Goal: Transaction & Acquisition: Subscribe to service/newsletter

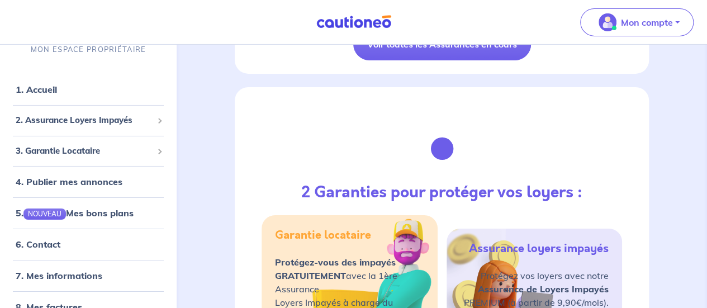
scroll to position [1854, 0]
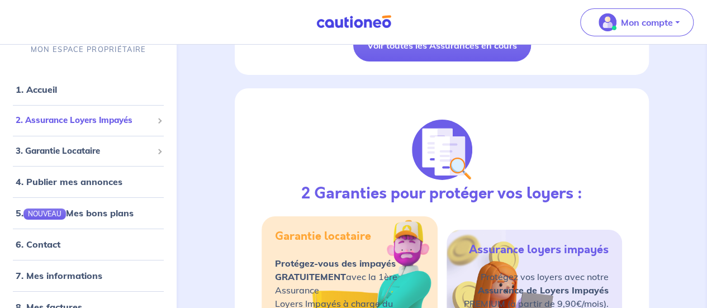
click at [107, 124] on span "2. Assurance Loyers Impayés" at bounding box center [84, 120] width 137 height 13
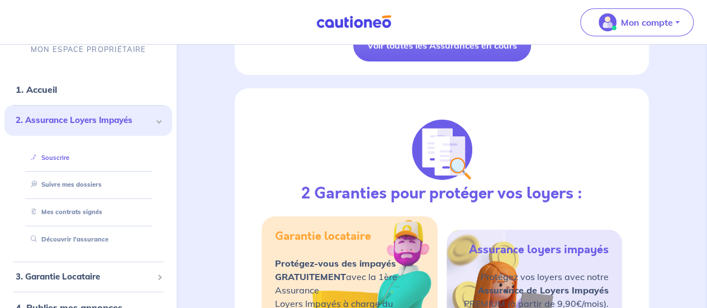
click at [69, 155] on link "Souscrire" at bounding box center [47, 158] width 43 height 8
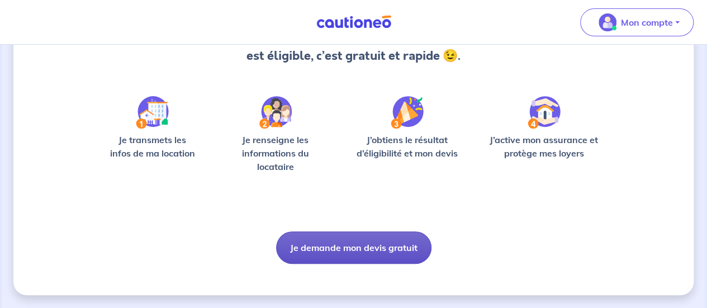
click at [355, 239] on button "Je demande mon devis gratuit" at bounding box center [353, 247] width 155 height 32
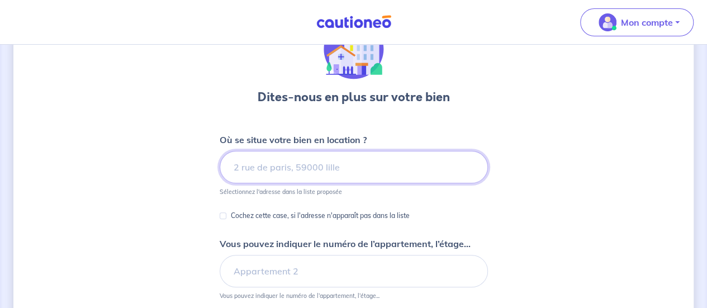
scroll to position [71, 0]
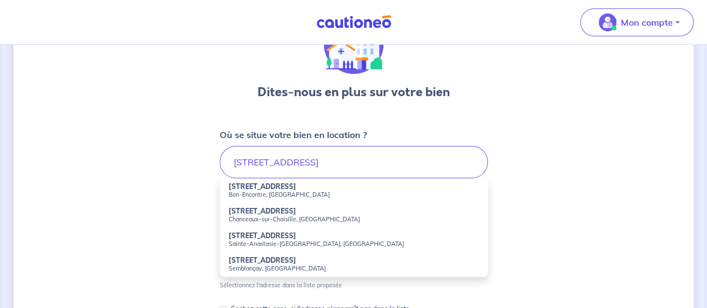
click at [267, 193] on small "Bon-Encontre, [GEOGRAPHIC_DATA]" at bounding box center [354, 195] width 250 height 8
type input "[STREET_ADDRESS]"
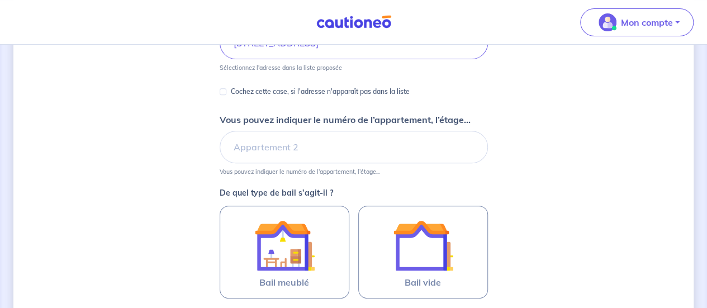
scroll to position [191, 0]
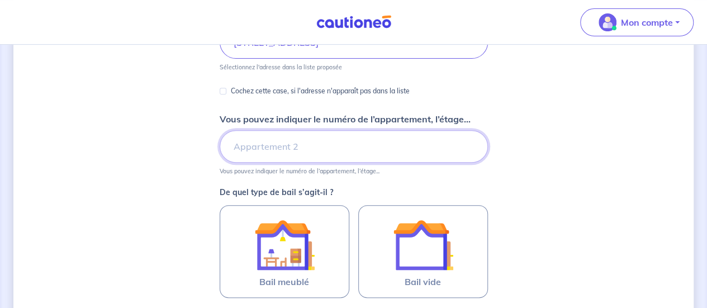
click at [287, 141] on input "Vous pouvez indiquer le numéro de l’appartement, l’étage..." at bounding box center [354, 146] width 268 height 32
type input "Maison B"
click at [195, 211] on div "Dites-nous en plus sur votre bien Où se situe votre bien en location ? [STREET_…" at bounding box center [353, 161] width 680 height 586
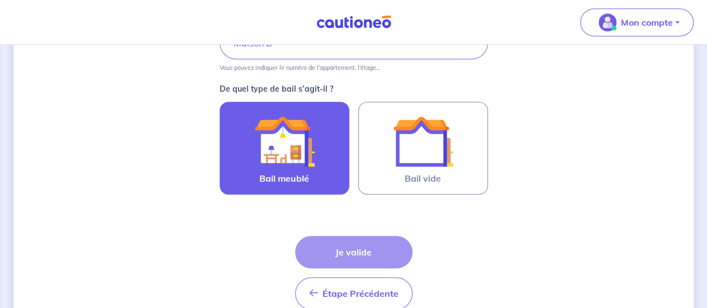
scroll to position [296, 0]
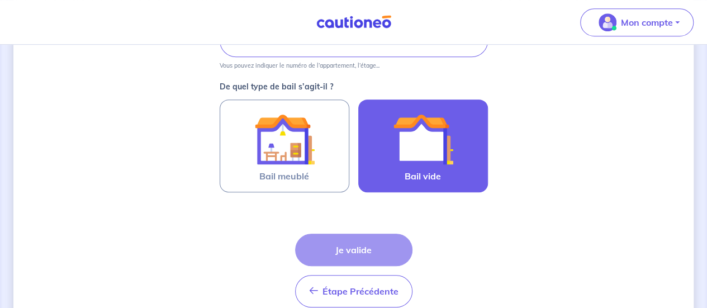
click at [423, 183] on label "Bail vide" at bounding box center [423, 146] width 130 height 93
click at [0, 0] on input "Bail vide" at bounding box center [0, 0] width 0 height 0
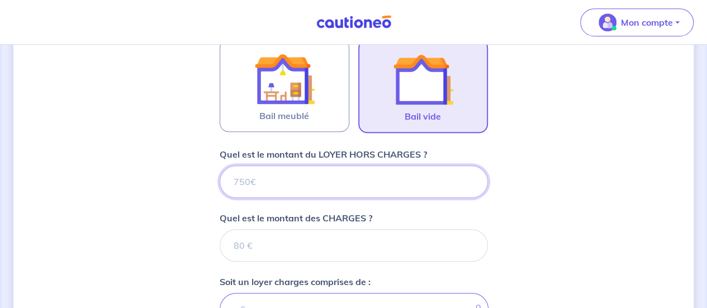
scroll to position [353, 0]
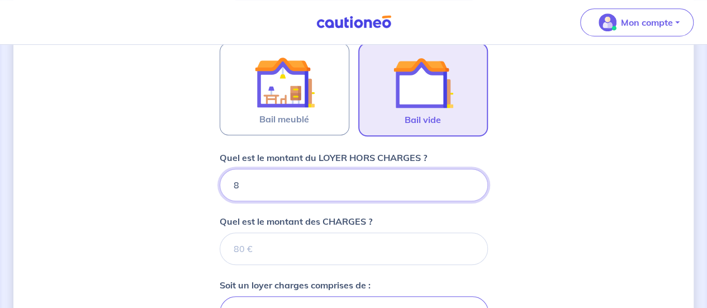
type input "82"
type input "825"
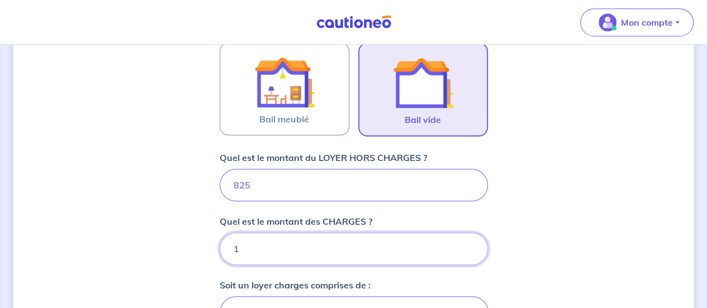
type input "15"
type input "840"
type input "15"
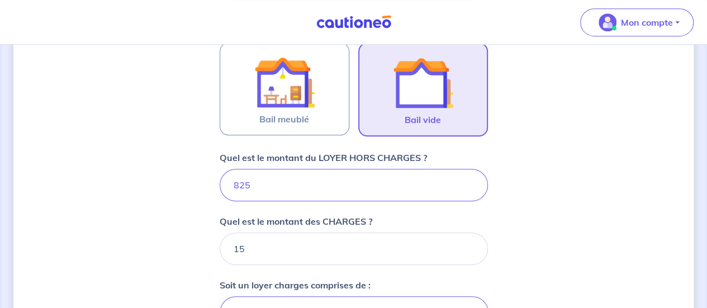
click at [517, 214] on div "Dites-nous en plus sur votre bien Où se situe votre bien en location ? [STREET_…" at bounding box center [353, 138] width 680 height 867
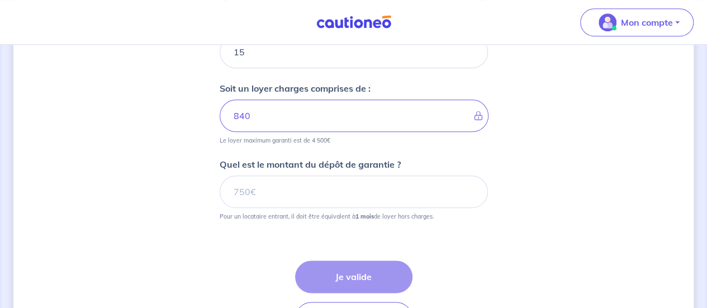
scroll to position [556, 0]
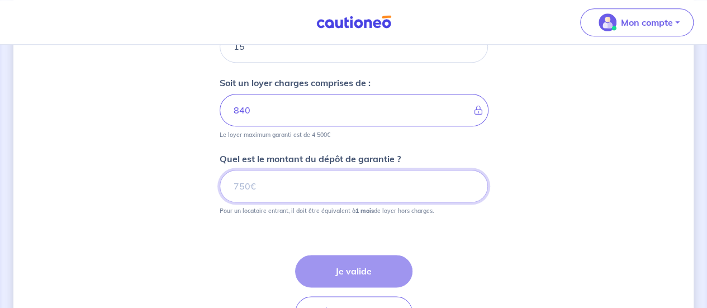
click at [312, 189] on input "Quel est le montant du dépôt de garantie ?" at bounding box center [354, 186] width 268 height 32
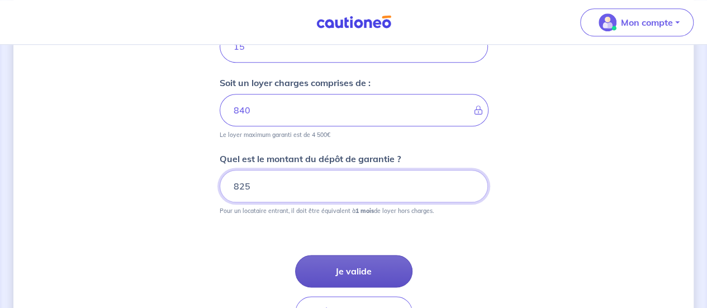
type input "825"
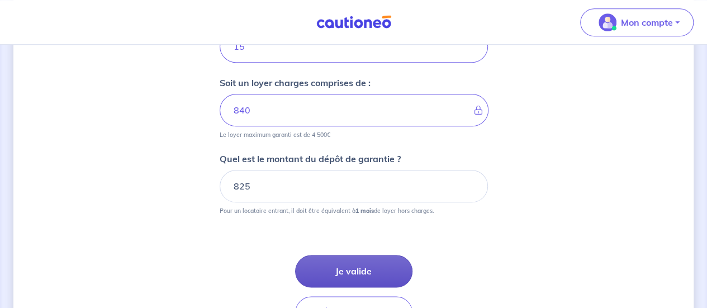
click at [353, 275] on button "Je valide" at bounding box center [353, 271] width 117 height 32
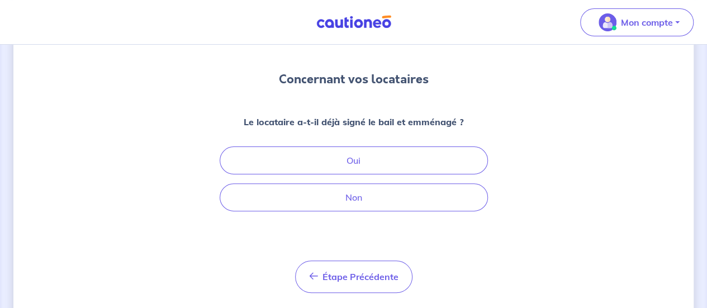
scroll to position [84, 0]
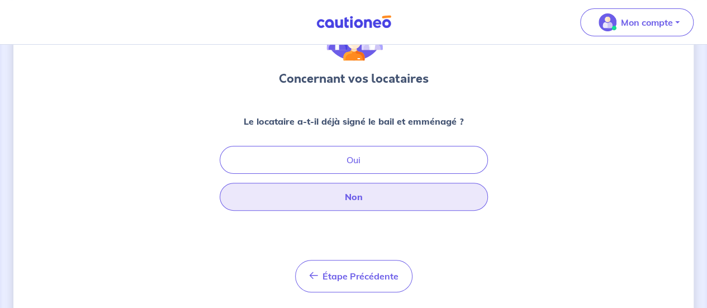
click at [386, 197] on button "Non" at bounding box center [354, 197] width 268 height 28
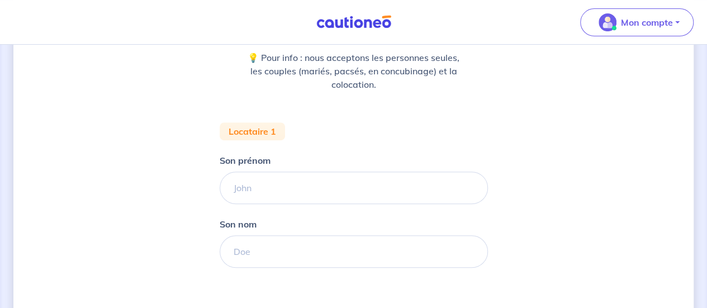
scroll to position [162, 0]
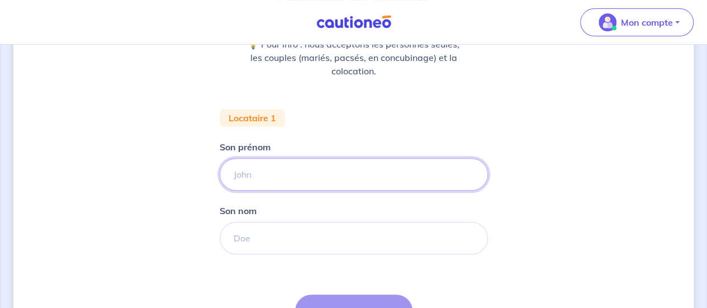
click at [328, 164] on input "Son prénom" at bounding box center [354, 174] width 268 height 32
type input "[PERSON_NAME]"
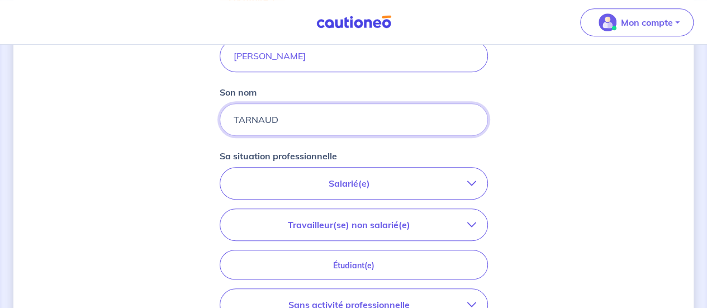
scroll to position [282, 0]
type input "TARNAUD"
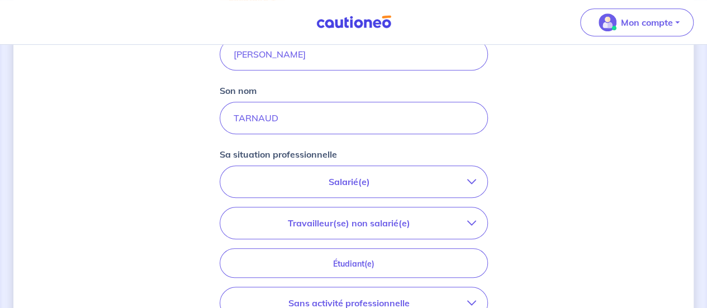
click at [372, 181] on p "Salarié(e)" at bounding box center [349, 181] width 236 height 13
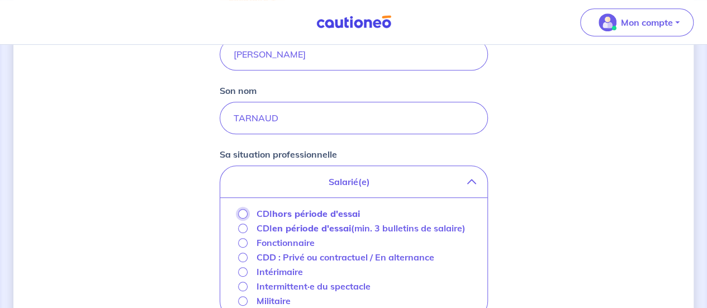
click at [242, 213] on input "CDI hors période d'essai" at bounding box center [243, 214] width 10 height 10
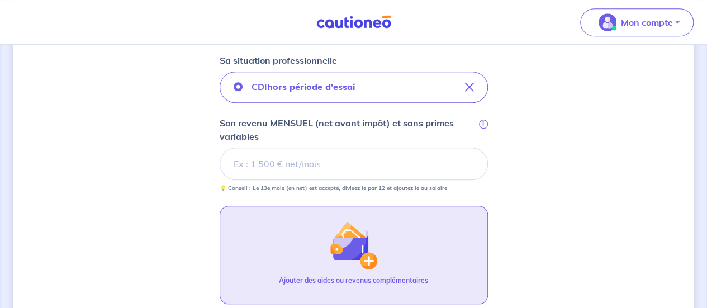
scroll to position [378, 0]
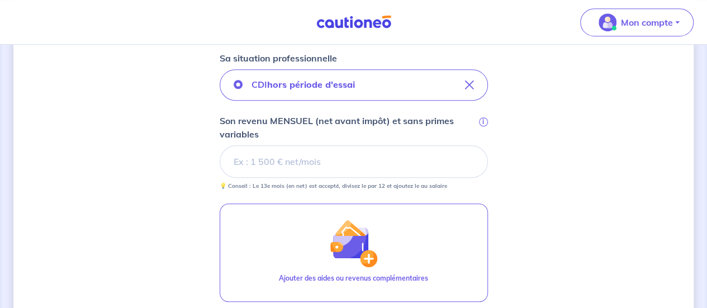
click at [296, 178] on small "💡 Conseil : Le 13e mois (en net) est accepté, divisez le par 12 et ajoutez le a…" at bounding box center [354, 184] width 268 height 12
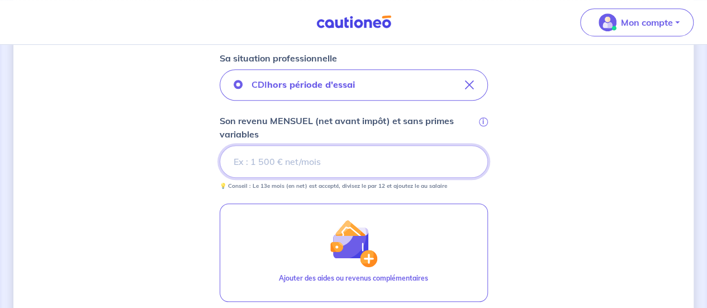
click at [300, 149] on input "Son revenu MENSUEL (net avant impôt) et sans primes variables i" at bounding box center [354, 161] width 268 height 32
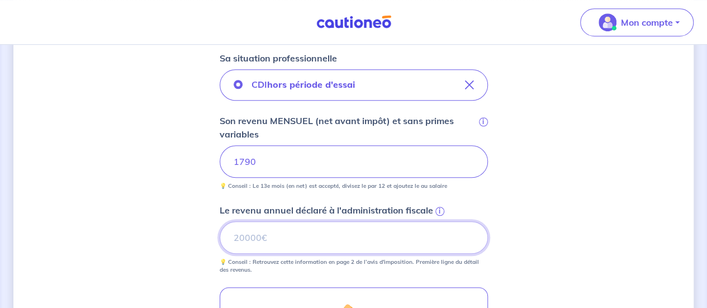
click at [334, 240] on input "Le revenu annuel déclaré à l'administration fiscale i" at bounding box center [354, 237] width 268 height 32
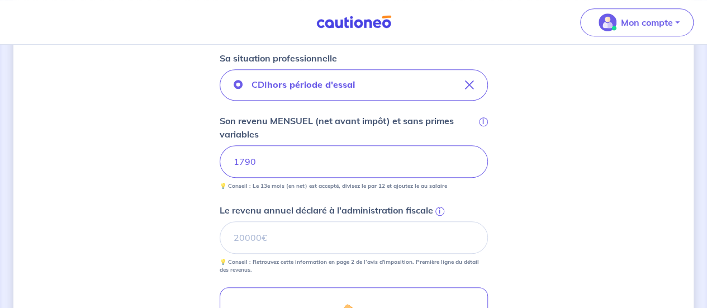
click at [88, 201] on div "Concernant vos locataires 💡 Pour info : nous acceptons les personnes seules, le…" at bounding box center [353, 116] width 680 height 873
click at [439, 209] on span "i" at bounding box center [440, 211] width 9 height 9
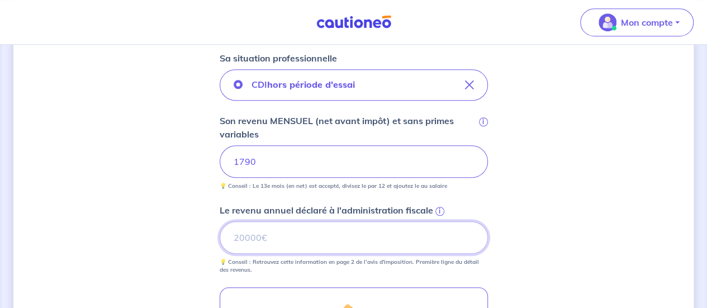
click at [439, 221] on input "Le revenu annuel déclaré à l'administration fiscale i" at bounding box center [354, 237] width 268 height 32
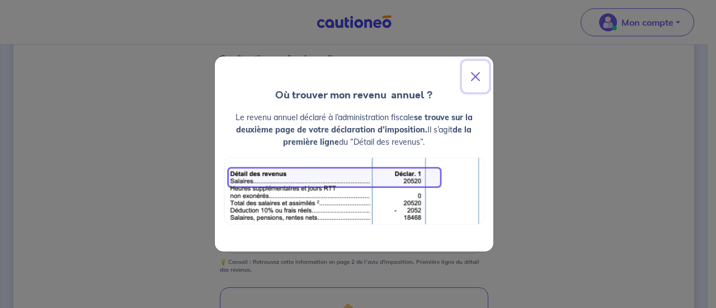
click at [478, 77] on button "Close" at bounding box center [475, 76] width 27 height 31
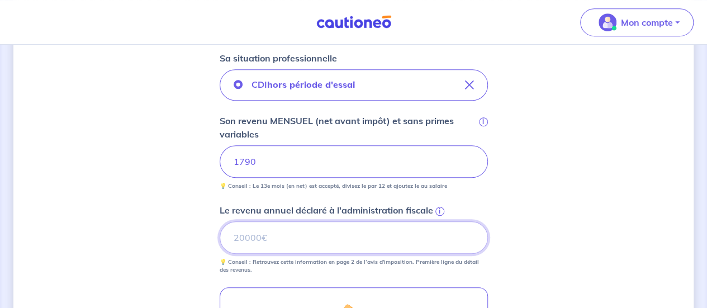
click at [302, 240] on input "Le revenu annuel déclaré à l'administration fiscale i" at bounding box center [354, 237] width 268 height 32
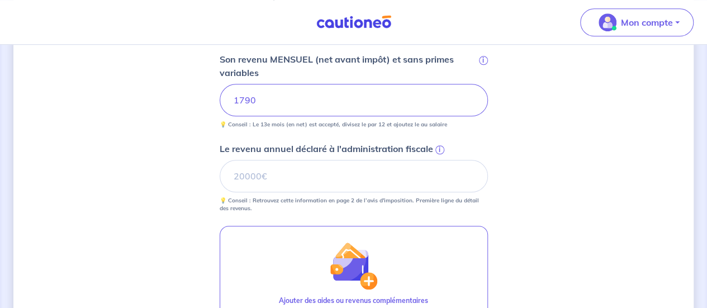
scroll to position [443, 0]
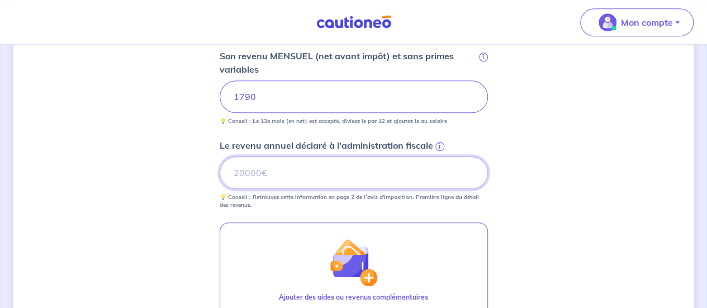
click at [329, 171] on input "Le revenu annuel déclaré à l'administration fiscale i" at bounding box center [354, 173] width 268 height 32
type input "20000"
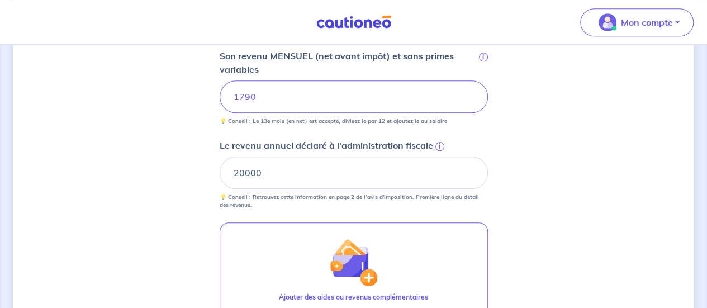
click at [163, 228] on div "Concernant vos locataires 💡 Pour info : nous acceptons les personnes seules, le…" at bounding box center [353, 51] width 680 height 873
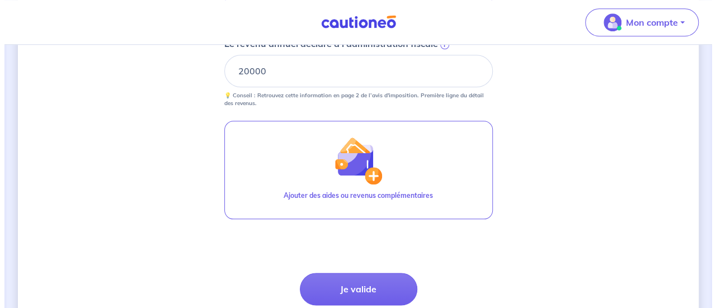
scroll to position [547, 0]
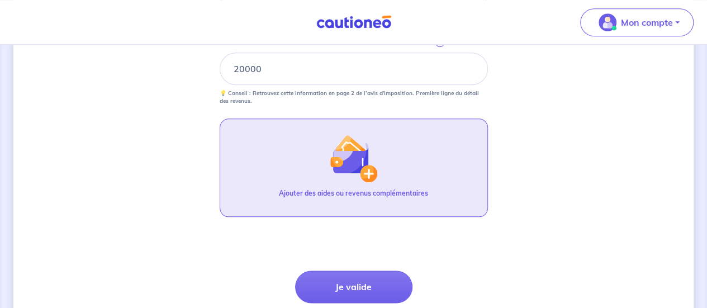
click at [372, 188] on p "Ajouter des aides ou revenus complémentaires" at bounding box center [353, 193] width 149 height 10
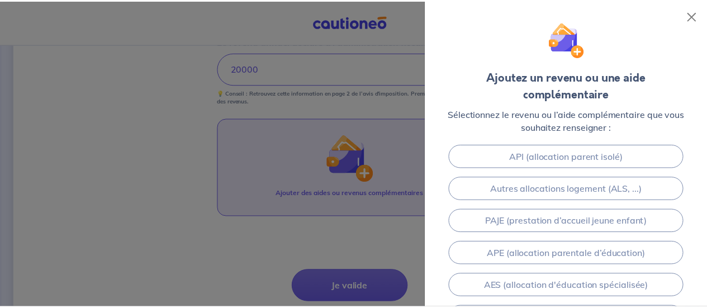
scroll to position [230, 0]
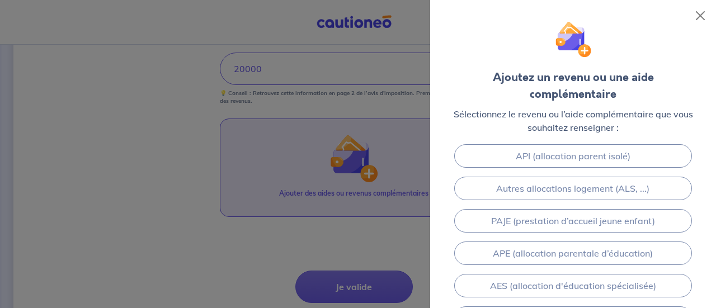
click at [330, 228] on div at bounding box center [358, 154] width 716 height 308
click at [427, 196] on div at bounding box center [358, 154] width 716 height 308
click at [702, 11] on button "Close" at bounding box center [700, 16] width 18 height 18
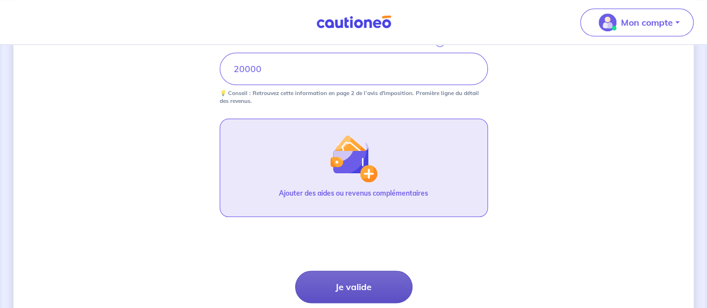
click at [366, 290] on button "Je valide" at bounding box center [353, 287] width 117 height 32
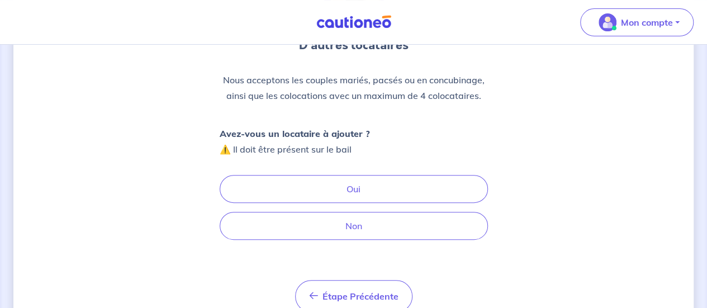
scroll to position [119, 0]
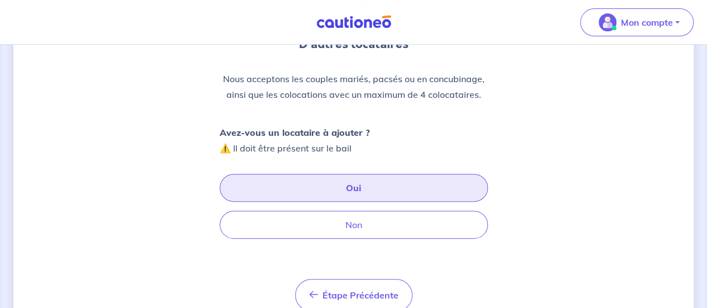
click at [377, 192] on button "Oui" at bounding box center [354, 188] width 268 height 28
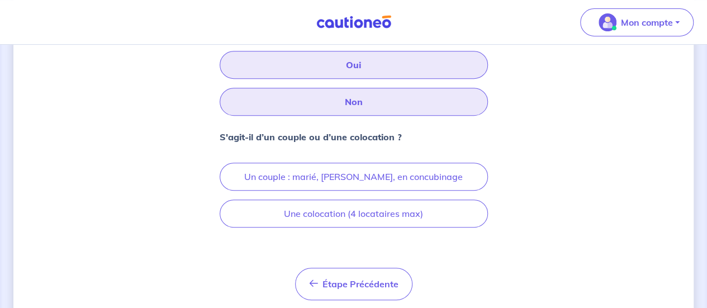
scroll to position [245, 0]
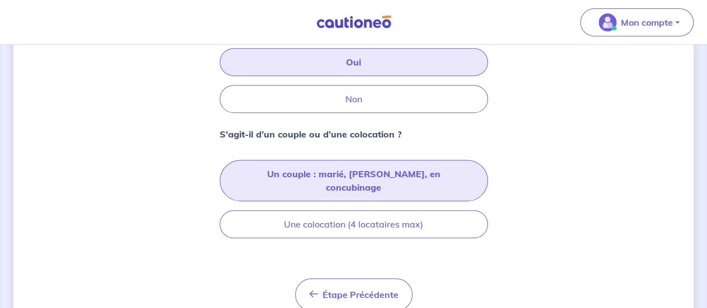
click at [331, 179] on button "Un couple : marié, [PERSON_NAME], en concubinage" at bounding box center [354, 180] width 268 height 41
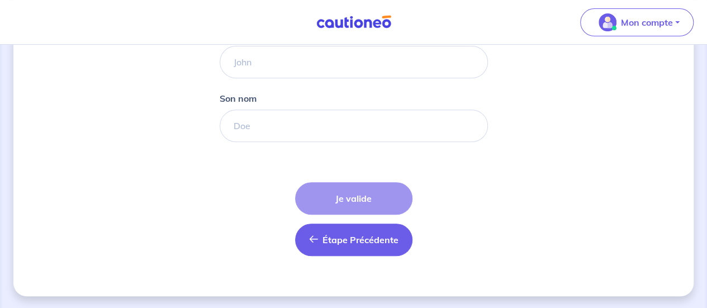
click at [339, 229] on button "Étape Précédente Précédent" at bounding box center [353, 240] width 117 height 32
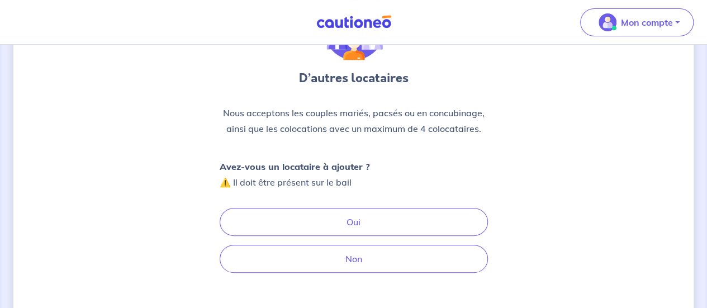
scroll to position [86, 0]
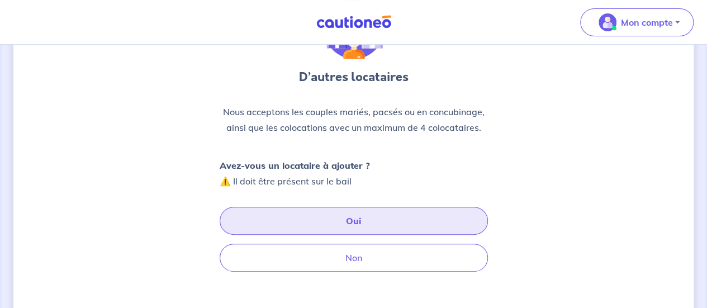
click at [361, 223] on button "Oui" at bounding box center [354, 221] width 268 height 28
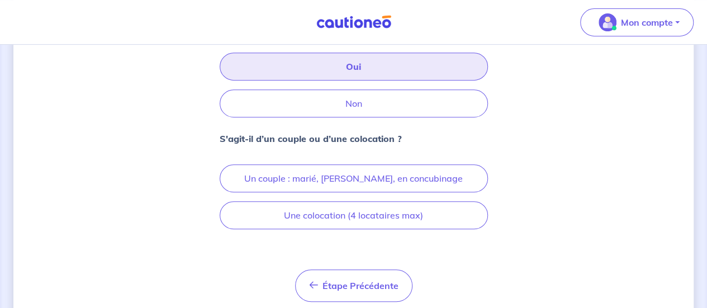
scroll to position [277, 0]
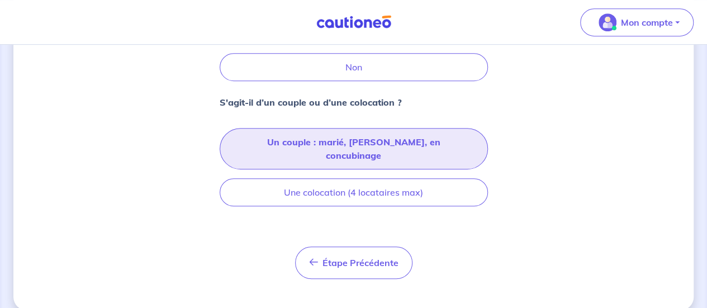
click at [391, 141] on button "Un couple : marié, [PERSON_NAME], en concubinage" at bounding box center [354, 148] width 268 height 41
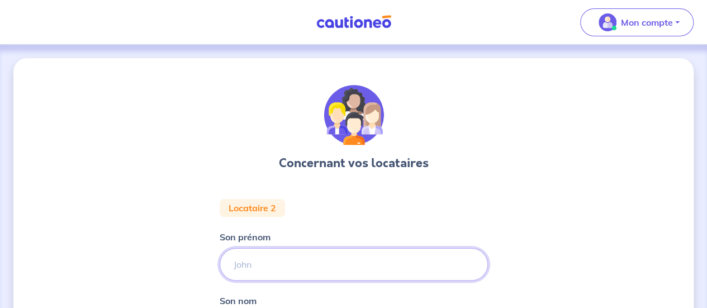
click at [317, 267] on input "Son prénom" at bounding box center [354, 264] width 268 height 32
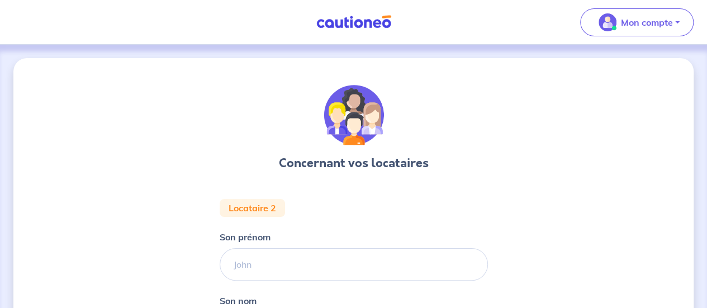
click at [56, 224] on div "Concernant vos locataires Locataire 2 Son prénom Son nom Étape Précédente Précé…" at bounding box center [353, 278] width 680 height 441
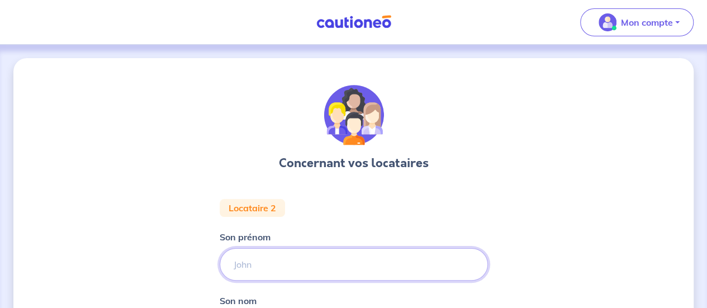
click at [281, 263] on input "Son prénom" at bounding box center [354, 264] width 268 height 32
type input "[PERSON_NAME]"
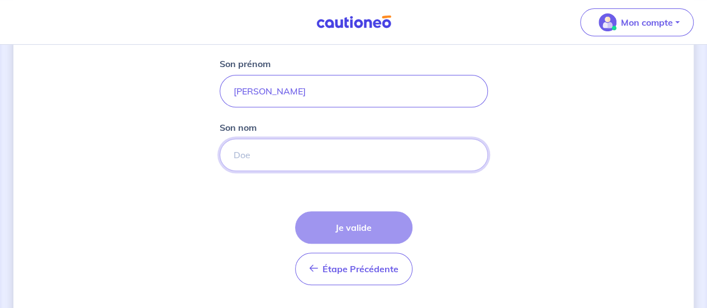
scroll to position [173, 0]
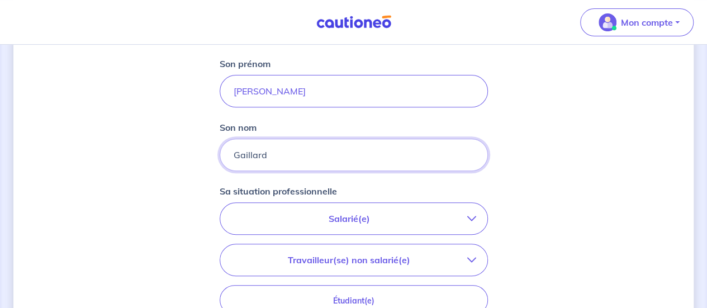
type input "Gaillard"
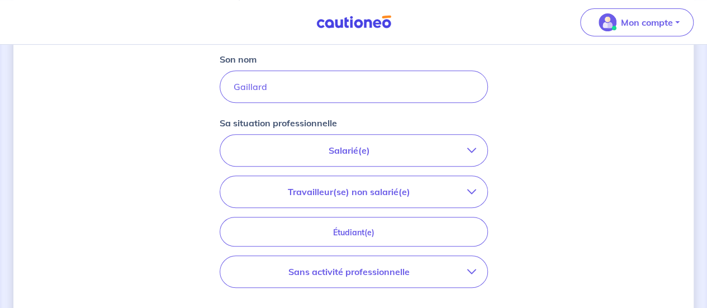
scroll to position [244, 0]
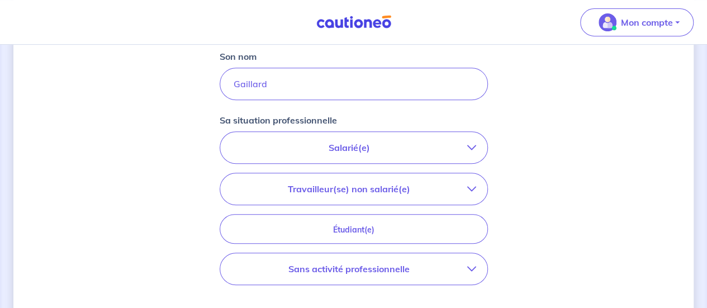
click at [448, 143] on p "Salarié(e)" at bounding box center [349, 147] width 236 height 13
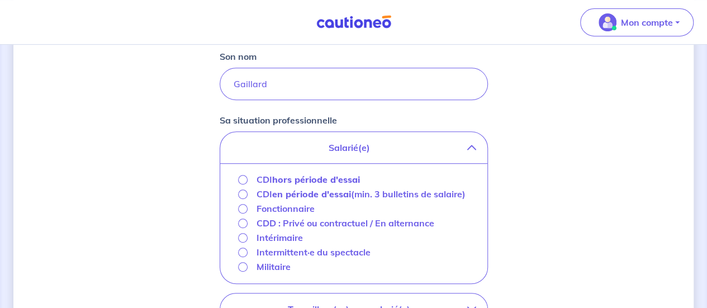
click at [301, 178] on strong "hors période d'essai" at bounding box center [316, 179] width 88 height 11
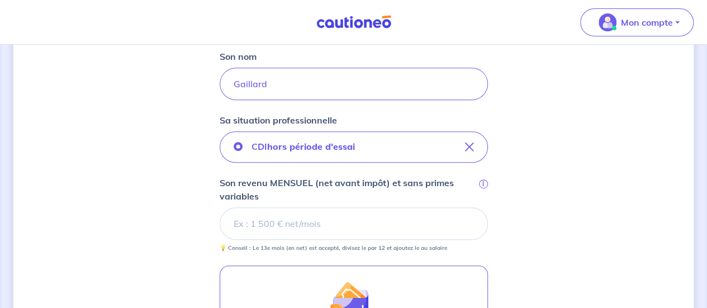
click at [107, 190] on div "Concernant vos locataires Locataire 2 Son prénom [PERSON_NAME] nom [PERSON_NAME…" at bounding box center [353, 173] width 680 height 718
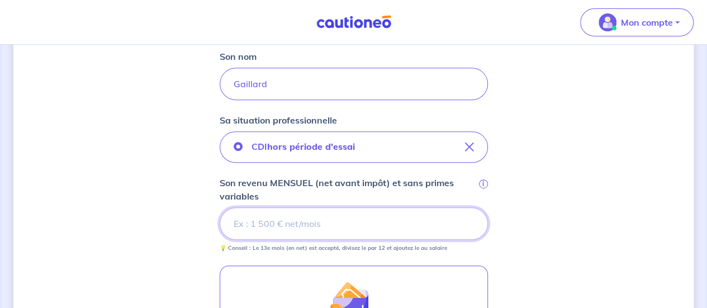
click at [330, 216] on input "Son revenu MENSUEL (net avant impôt) et sans primes variables i" at bounding box center [354, 223] width 268 height 32
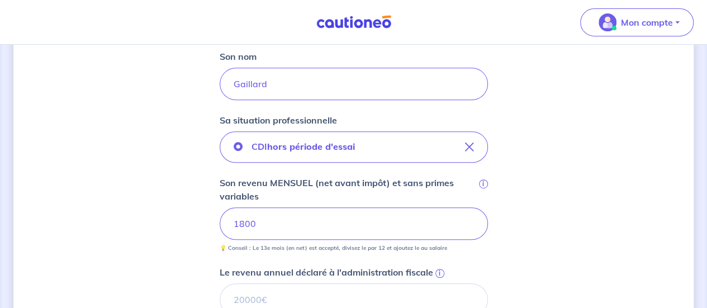
click at [212, 235] on div "Concernant vos locataires Locataire 2 Son prénom [PERSON_NAME] nom [PERSON_NAME…" at bounding box center [353, 215] width 680 height 802
click at [91, 199] on div "Concernant vos locataires Locataire 2 Son prénom [PERSON_NAME] nom [PERSON_NAME…" at bounding box center [353, 215] width 680 height 802
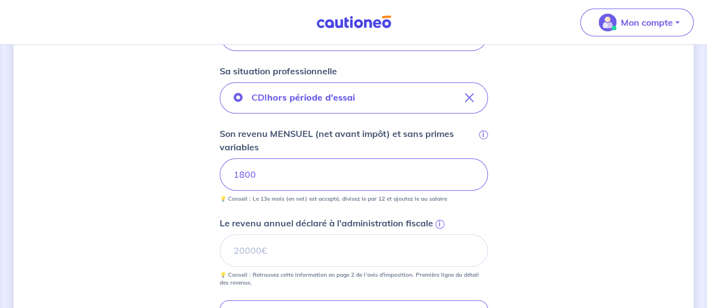
scroll to position [295, 0]
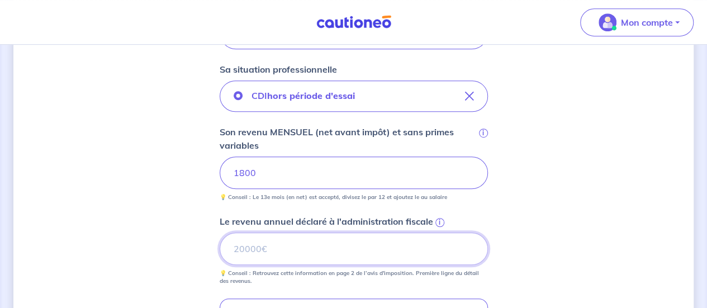
click at [283, 246] on input "Le revenu annuel déclaré à l'administration fiscale i" at bounding box center [354, 249] width 268 height 32
type input "20100"
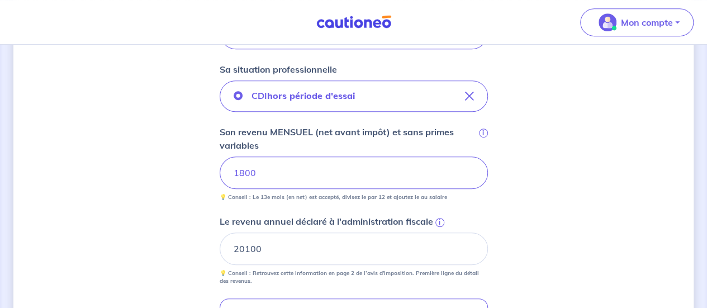
click at [553, 212] on div "Concernant vos locataires Locataire 2 Son prénom [PERSON_NAME] nom [PERSON_NAME…" at bounding box center [353, 164] width 680 height 802
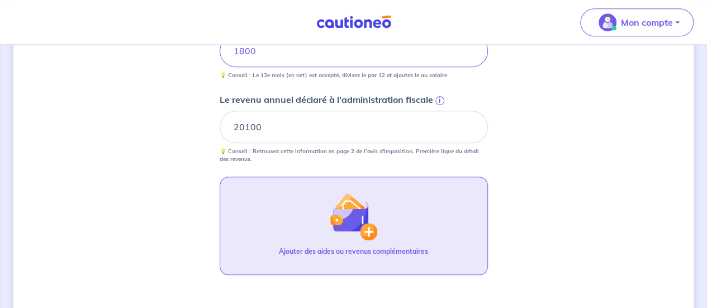
scroll to position [562, 0]
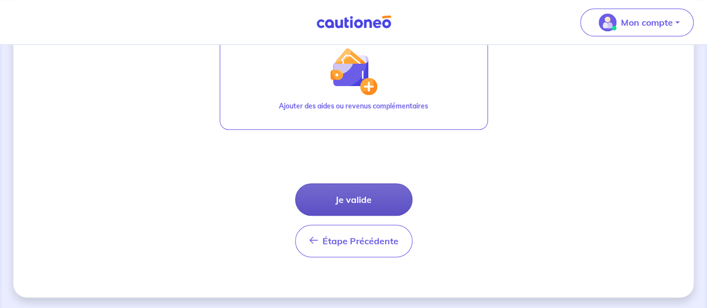
click at [358, 202] on button "Je valide" at bounding box center [353, 199] width 117 height 32
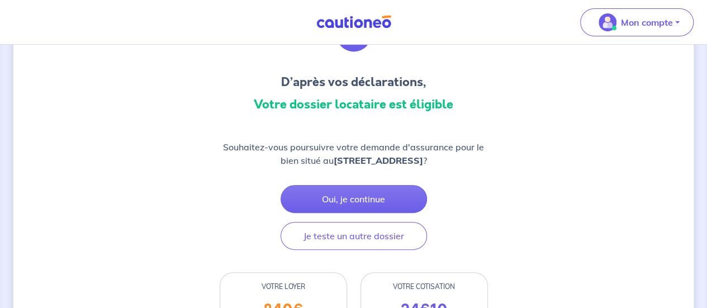
scroll to position [82, 0]
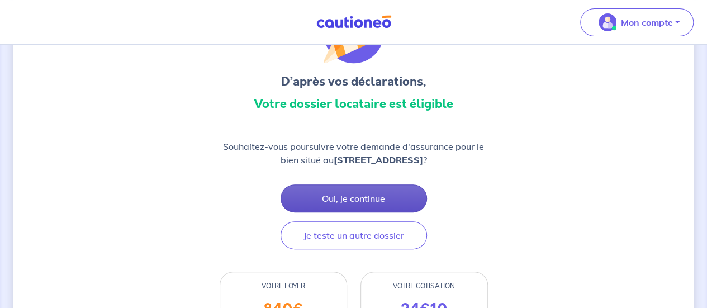
click at [366, 197] on button "Oui, je continue" at bounding box center [354, 198] width 146 height 28
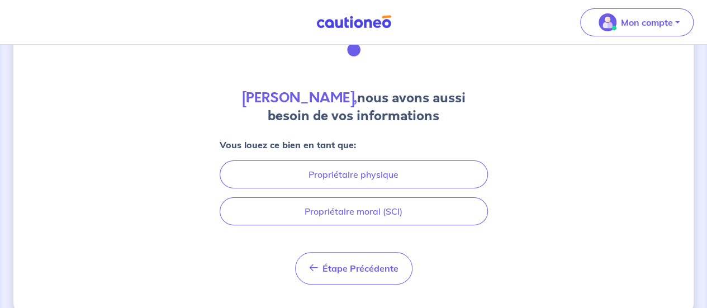
scroll to position [67, 0]
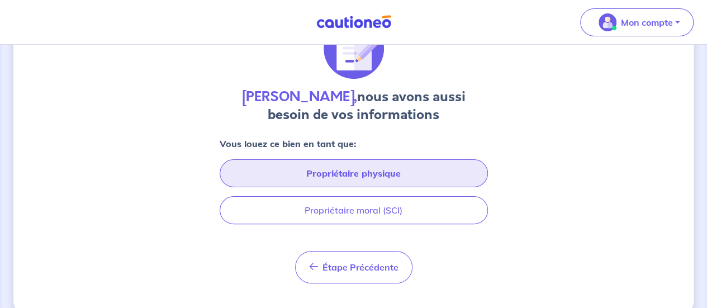
click at [380, 177] on button "Propriétaire physique" at bounding box center [354, 173] width 268 height 28
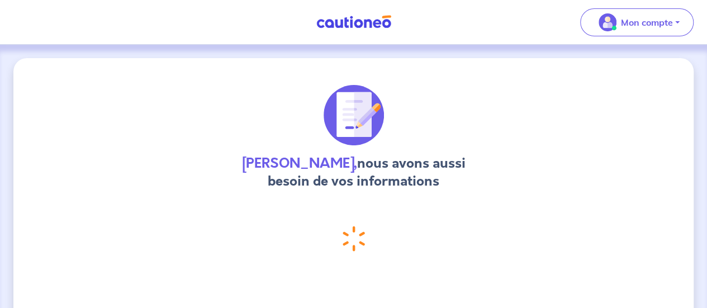
select select "FR"
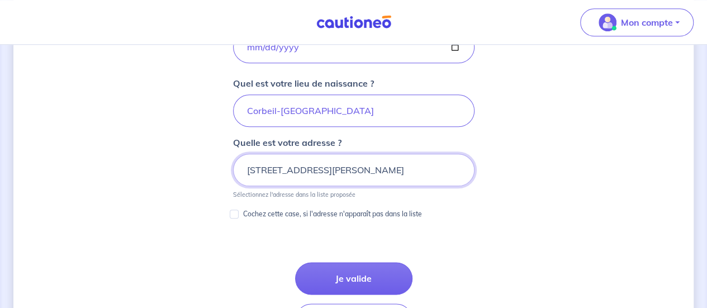
scroll to position [550, 0]
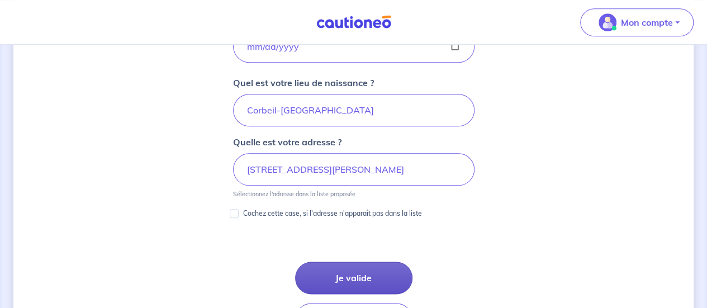
click at [356, 276] on button "Je valide" at bounding box center [353, 278] width 117 height 32
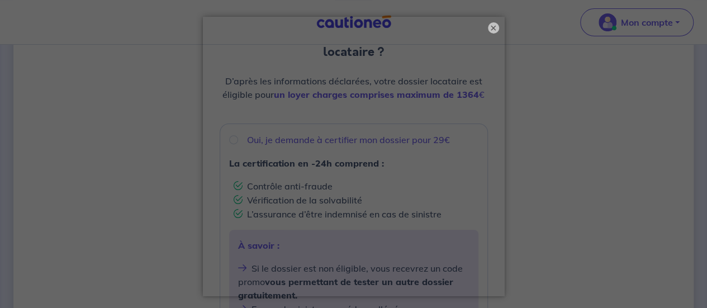
scroll to position [4, 0]
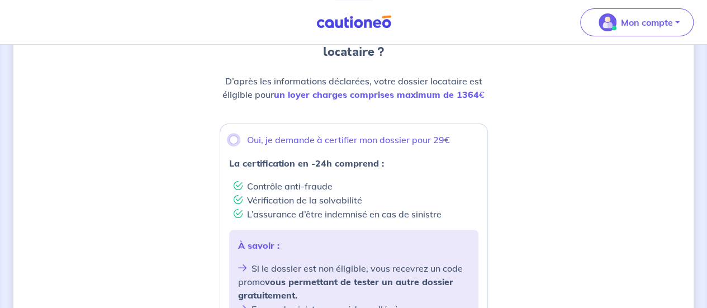
click at [233, 136] on input "Oui, je demande à certifier mon dossier pour 29€" at bounding box center [233, 139] width 9 height 9
radio input "true"
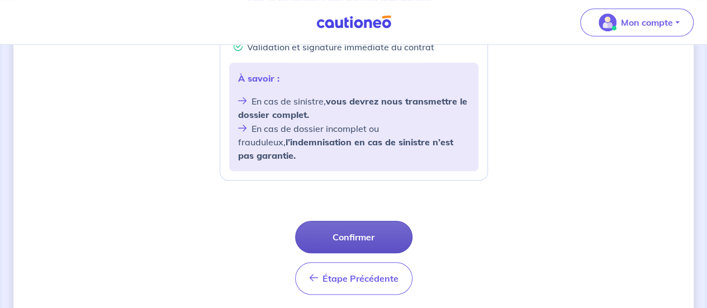
scroll to position [502, 0]
click at [378, 222] on button "Confirmer" at bounding box center [353, 236] width 117 height 32
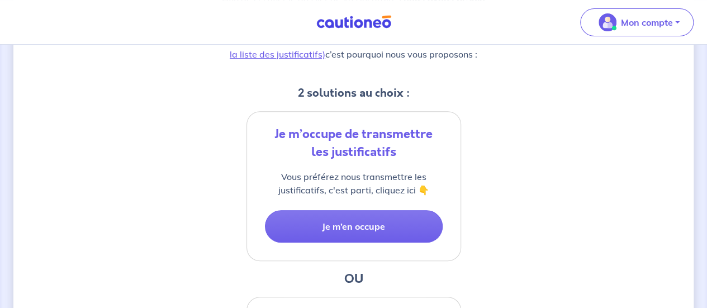
scroll to position [201, 0]
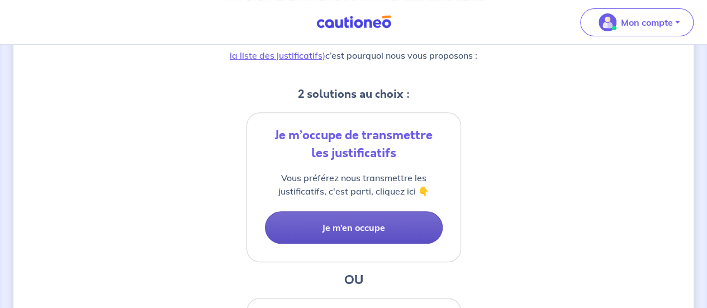
click at [371, 225] on button "Je m’en occupe" at bounding box center [354, 227] width 178 height 32
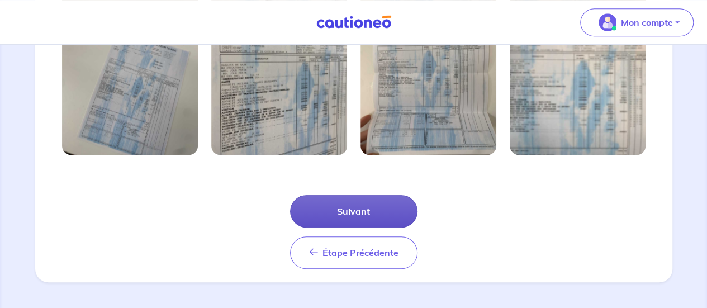
click at [368, 207] on button "Suivant" at bounding box center [353, 211] width 127 height 32
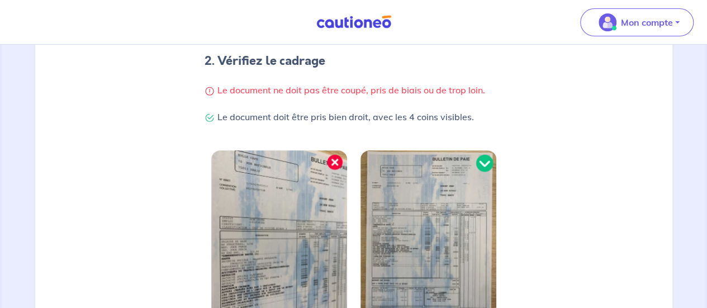
scroll to position [404, 0]
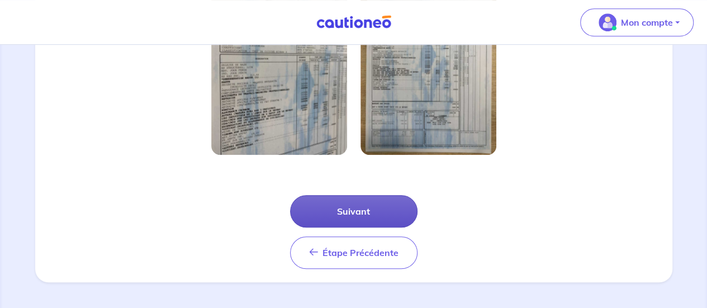
click at [381, 214] on button "Suivant" at bounding box center [353, 211] width 127 height 32
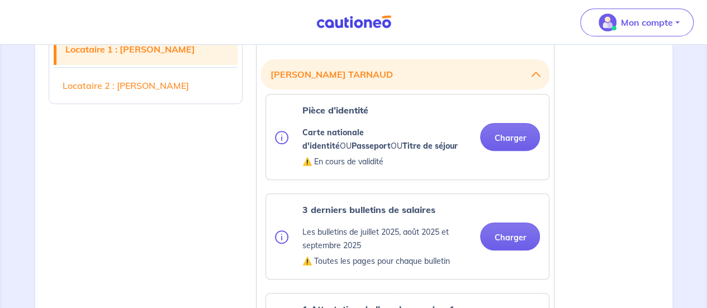
scroll to position [320, 0]
click at [521, 143] on button "Charger" at bounding box center [510, 136] width 60 height 28
click at [504, 141] on button "Charger" at bounding box center [510, 136] width 60 height 28
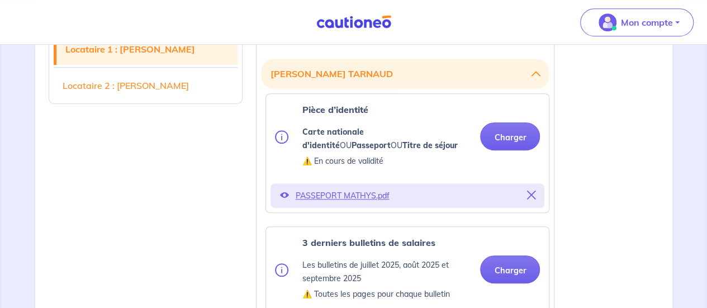
scroll to position [397, 0]
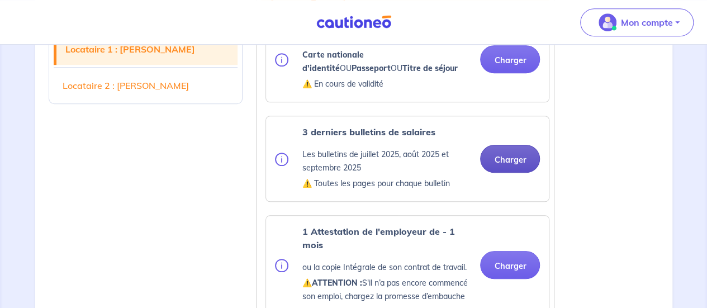
click at [513, 158] on button "Charger" at bounding box center [510, 159] width 60 height 28
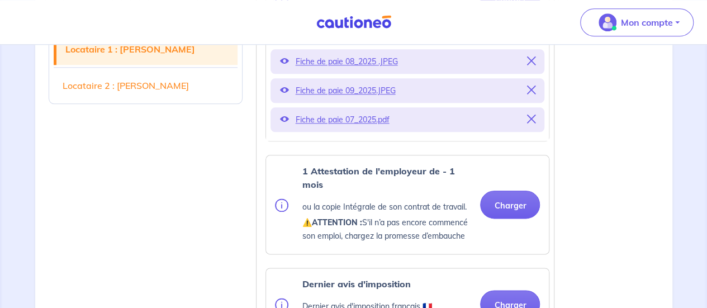
scroll to position [602, 0]
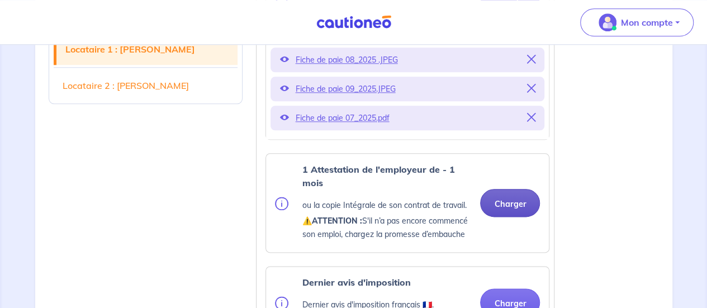
click at [501, 208] on button "Charger" at bounding box center [510, 203] width 60 height 28
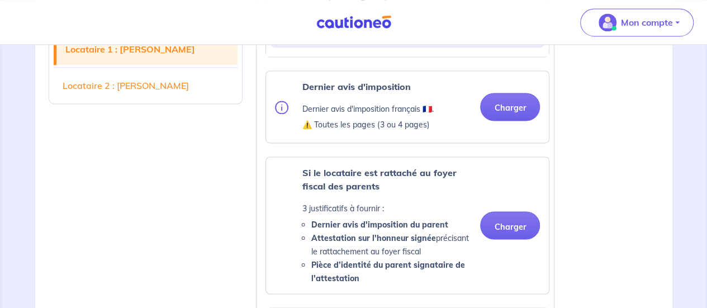
scroll to position [879, 0]
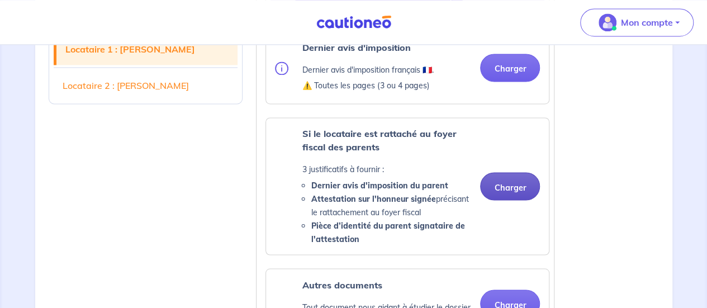
click at [495, 187] on button "Charger" at bounding box center [510, 186] width 60 height 28
click at [506, 184] on button "Charger" at bounding box center [510, 186] width 60 height 28
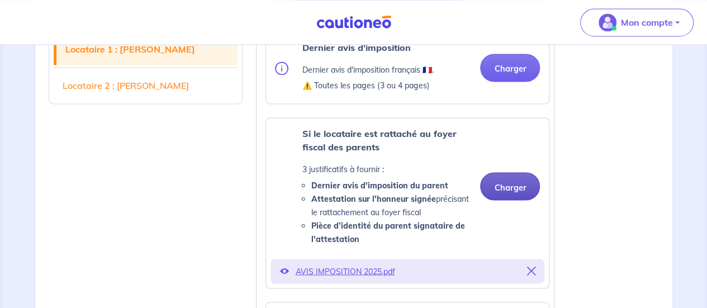
click at [514, 184] on button "Charger" at bounding box center [510, 186] width 60 height 28
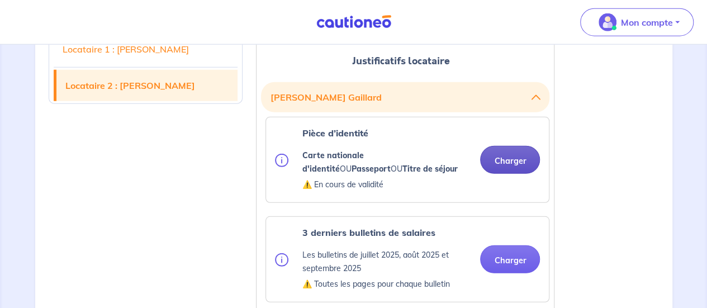
scroll to position [1446, 0]
click at [518, 161] on button "Charger" at bounding box center [510, 160] width 60 height 28
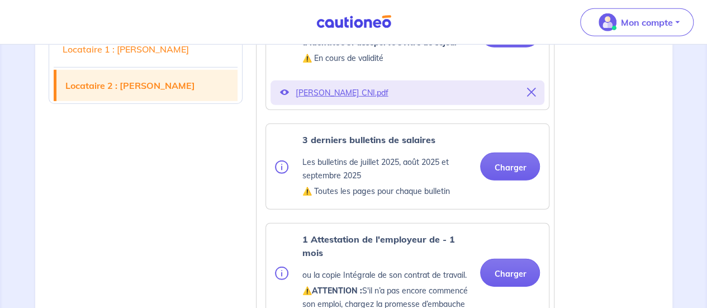
scroll to position [1574, 0]
click at [517, 168] on button "Charger" at bounding box center [510, 166] width 60 height 28
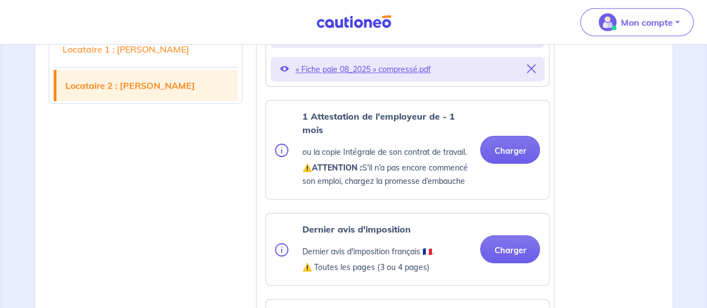
scroll to position [1809, 0]
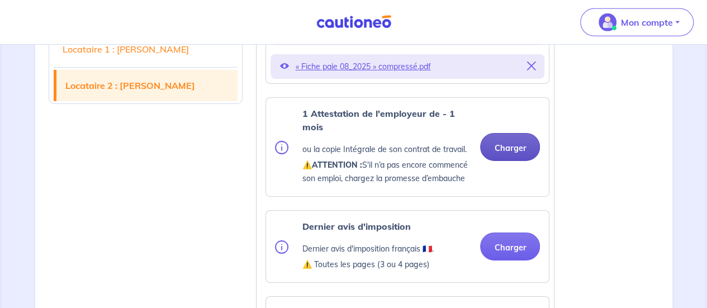
click at [492, 149] on button "Charger" at bounding box center [510, 147] width 60 height 28
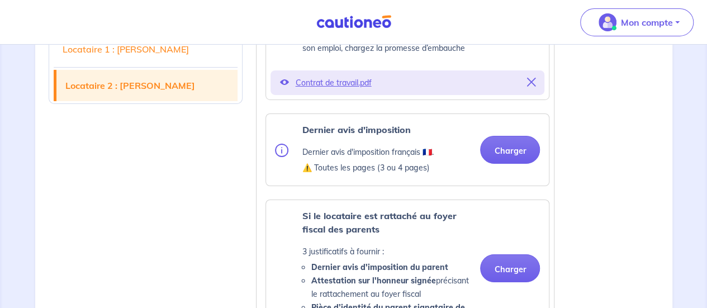
scroll to position [1942, 0]
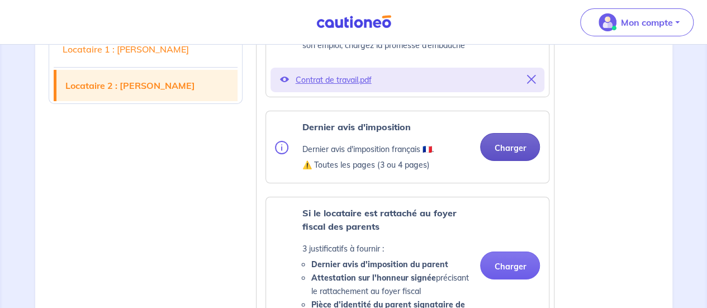
click at [513, 152] on button "Charger" at bounding box center [510, 147] width 60 height 28
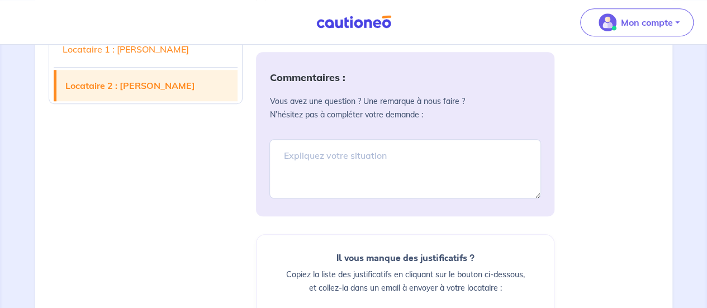
scroll to position [2559, 0]
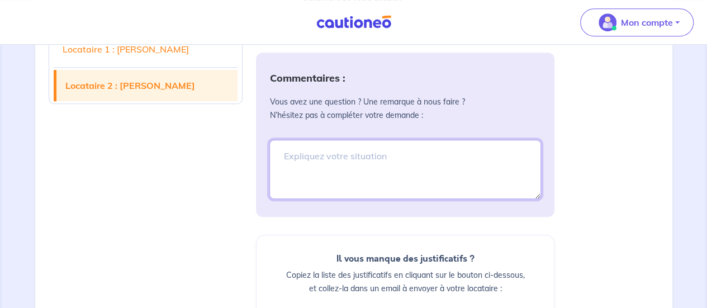
click at [400, 154] on textarea at bounding box center [405, 169] width 272 height 59
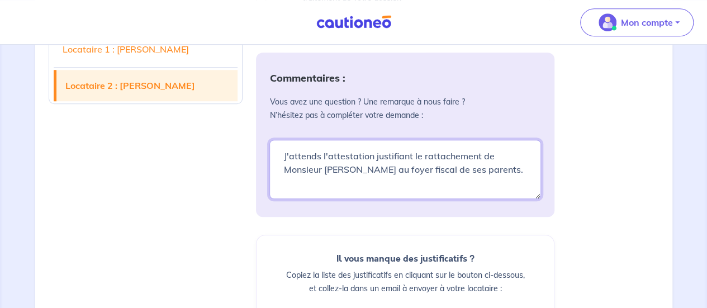
type textarea "J'attends l'attestation justifiant le rattachement de Monsieur [PERSON_NAME] au…"
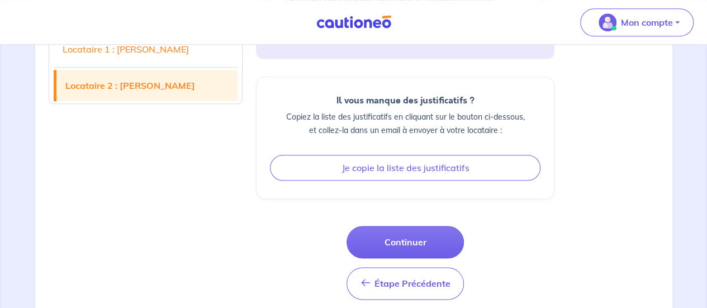
scroll to position [2728, 0]
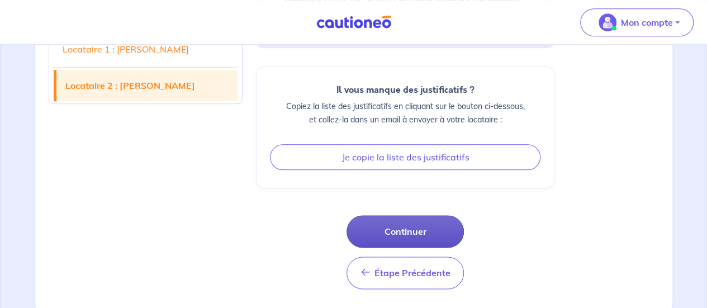
click at [436, 215] on button "Continuer" at bounding box center [405, 231] width 117 height 32
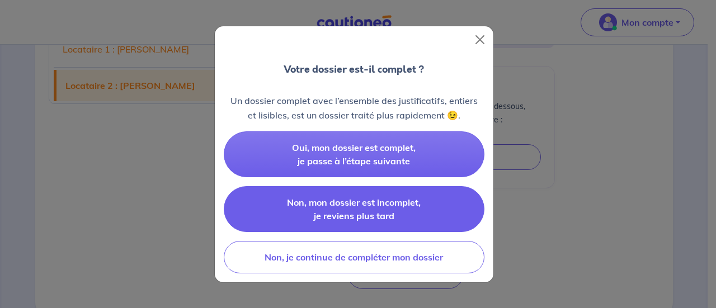
click at [409, 215] on button "Non, mon dossier est incomplet, je reviens plus tard" at bounding box center [354, 209] width 261 height 46
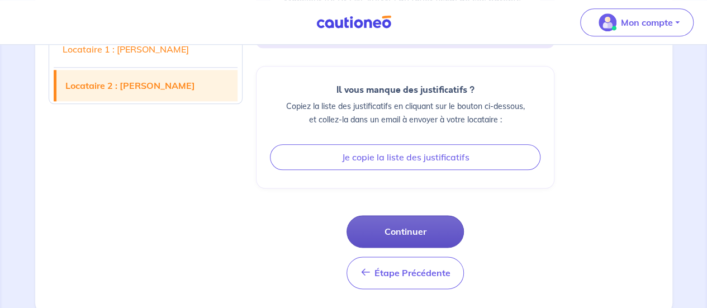
click at [419, 230] on button "Continuer" at bounding box center [405, 231] width 117 height 32
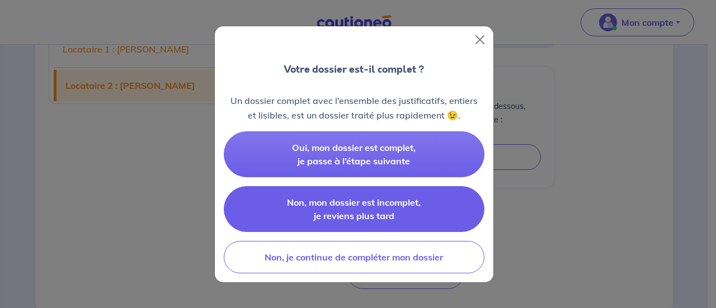
click at [413, 210] on button "Non, mon dossier est incomplet, je reviens plus tard" at bounding box center [354, 209] width 261 height 46
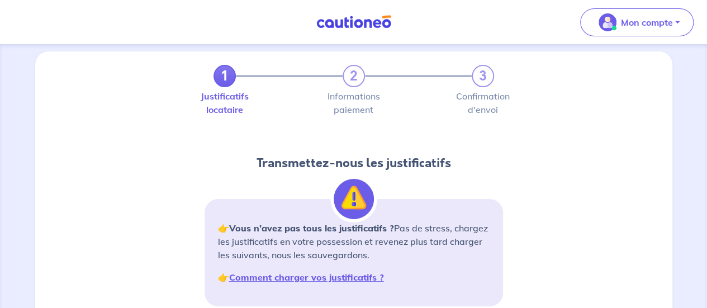
scroll to position [0, 0]
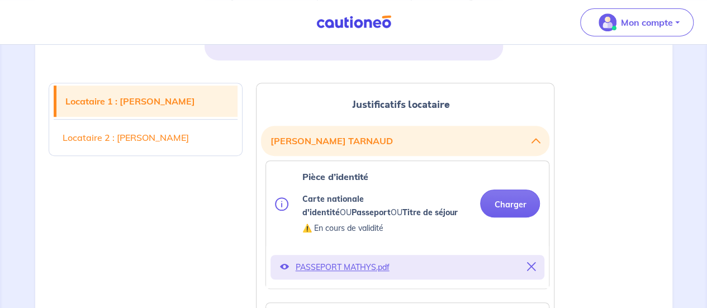
click at [171, 140] on link "Locataire 2 : [PERSON_NAME]" at bounding box center [146, 137] width 184 height 31
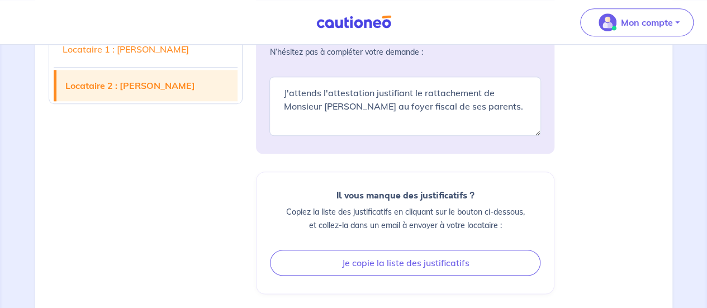
scroll to position [2728, 0]
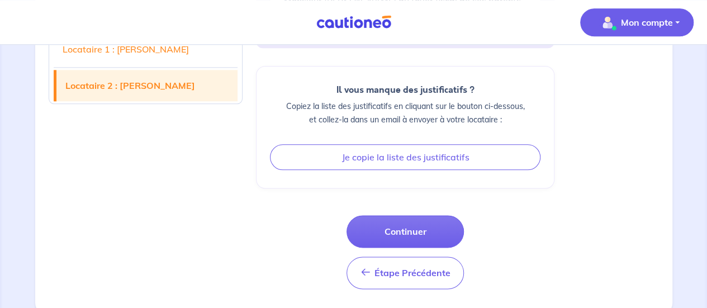
click at [643, 20] on p "Mon compte" at bounding box center [647, 22] width 52 height 13
click at [628, 67] on link "Mes informations" at bounding box center [626, 69] width 90 height 18
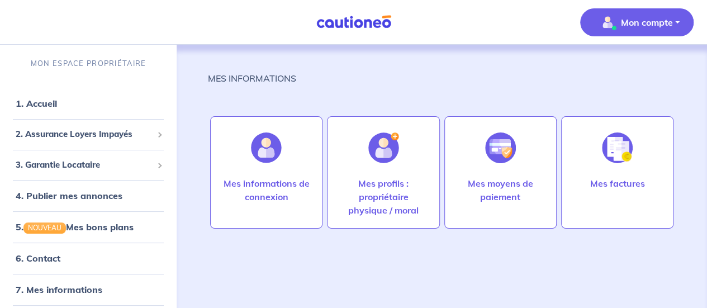
click at [656, 18] on p "Mon compte" at bounding box center [647, 22] width 52 height 13
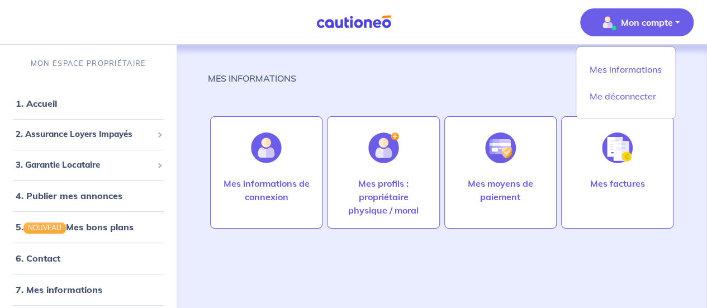
click at [349, 105] on div "MES INFORMATIONS Mes informations de connexion Mes profils : propriétaire physi…" at bounding box center [442, 170] width 468 height 250
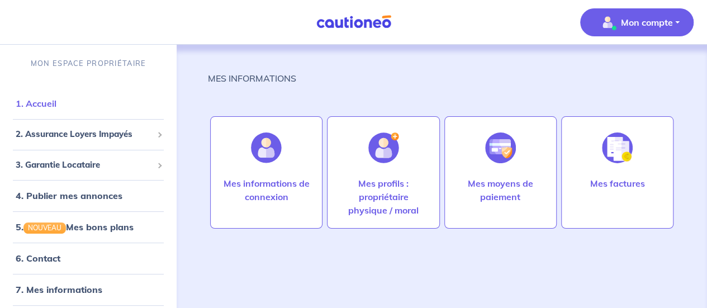
click at [56, 105] on link "1. Accueil" at bounding box center [36, 103] width 41 height 11
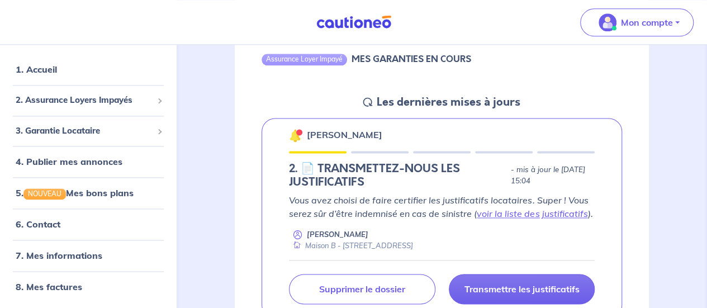
scroll to position [810, 0]
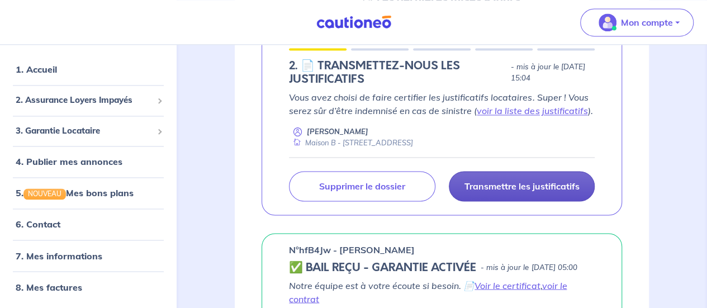
click at [501, 192] on p "Transmettre les justificatifs" at bounding box center [521, 186] width 115 height 11
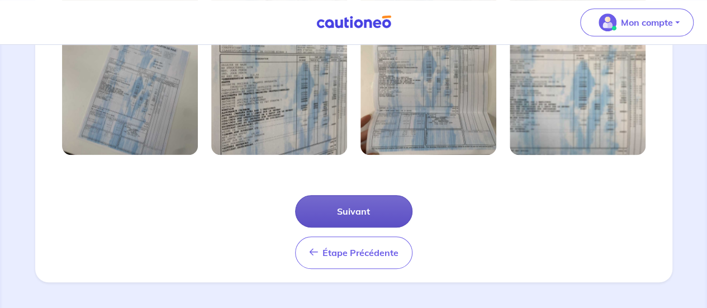
click at [360, 210] on button "Suivant" at bounding box center [353, 211] width 117 height 32
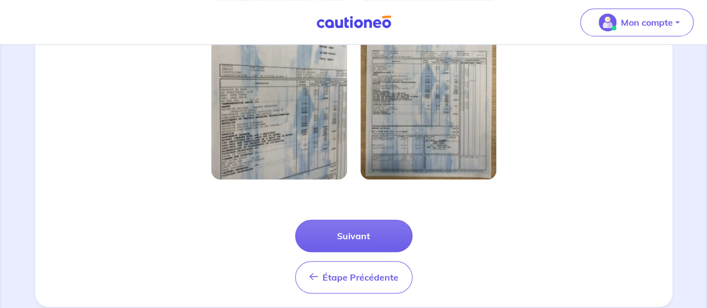
scroll to position [404, 0]
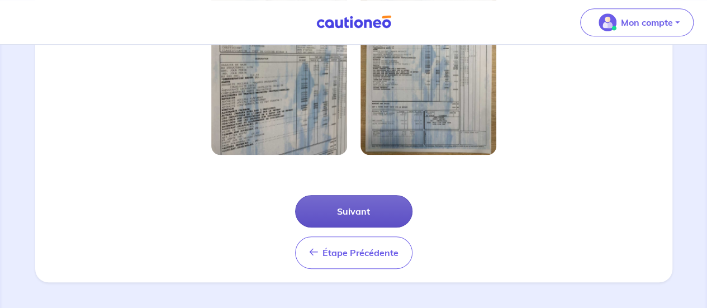
click at [357, 201] on button "Suivant" at bounding box center [353, 211] width 117 height 32
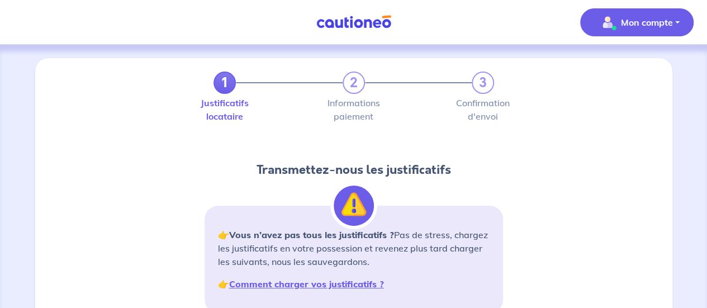
click at [668, 15] on span "Mon compte" at bounding box center [633, 22] width 79 height 18
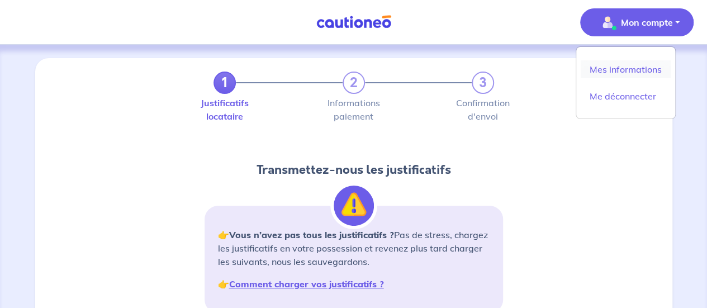
click at [618, 65] on link "Mes informations" at bounding box center [626, 69] width 90 height 18
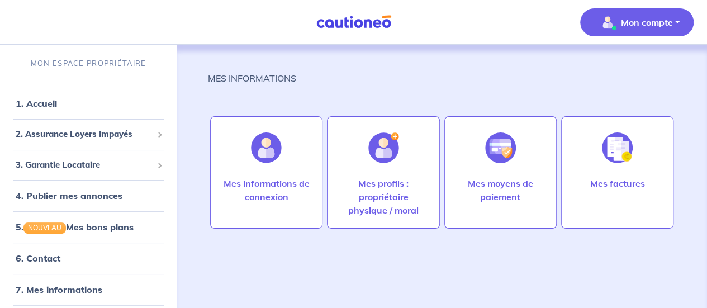
click at [377, 4] on nav "Mon compte MON ESPACE PROPRIÉTAIRE 1. Accueil 2. Assurance Loyers Impayés Sousc…" at bounding box center [353, 22] width 707 height 45
drag, startPoint x: 362, startPoint y: 39, endPoint x: 356, endPoint y: 22, distance: 17.1
click at [361, 39] on nav "Mon compte MON ESPACE PROPRIÉTAIRE 1. Accueil 2. Assurance Loyers Impayés Sousc…" at bounding box center [353, 22] width 707 height 45
click at [355, 21] on img at bounding box center [354, 22] width 84 height 14
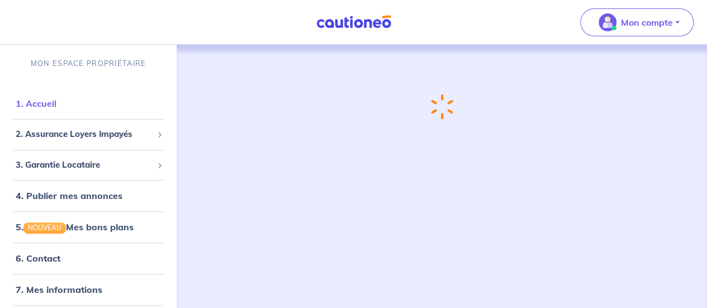
click at [42, 109] on link "1. Accueil" at bounding box center [36, 103] width 41 height 11
